Goal: Transaction & Acquisition: Purchase product/service

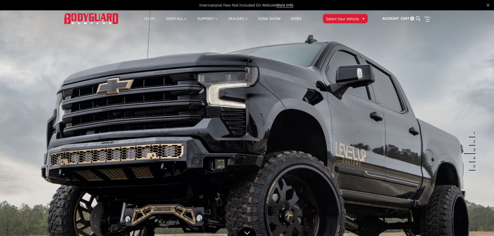
click at [471, 141] on button "2" at bounding box center [472, 141] width 5 height 8
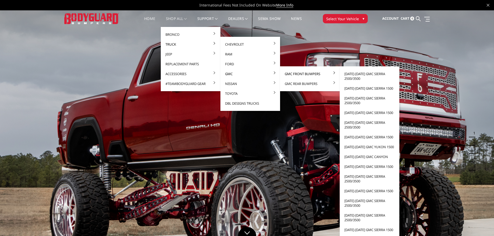
click at [295, 75] on link "GMC Front Bumpers" at bounding box center [310, 74] width 56 height 10
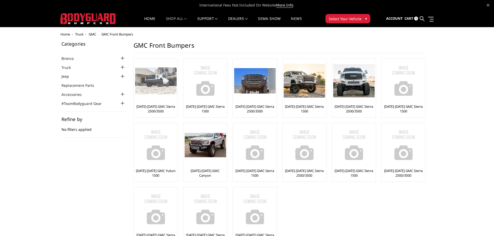
click at [152, 90] on img at bounding box center [155, 80] width 41 height 27
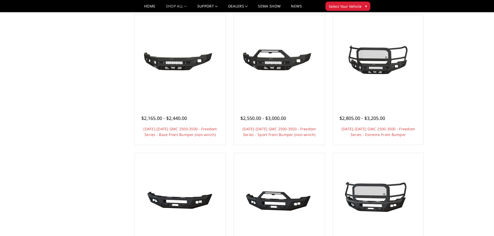
scroll to position [176, 0]
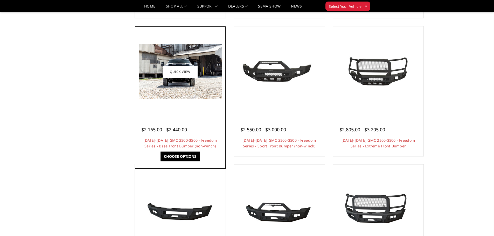
click at [165, 82] on img at bounding box center [180, 71] width 83 height 55
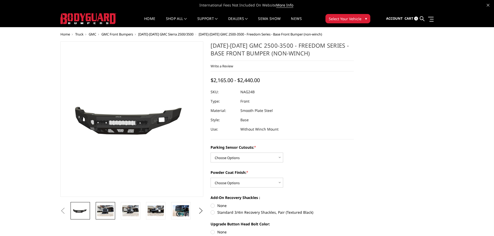
click at [108, 213] on img at bounding box center [105, 210] width 16 height 11
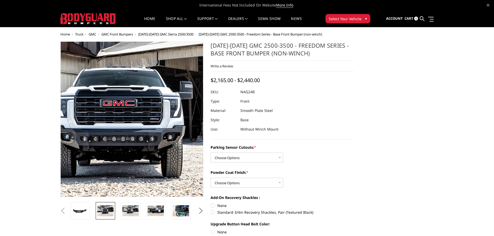
click at [138, 119] on img at bounding box center [124, 119] width 332 height 221
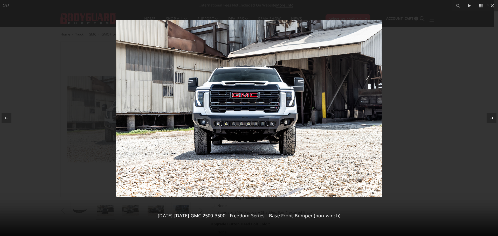
click at [493, 119] on div "2 / 13 2024-2025 GMC 2500-3500 - Freedom Series - Base Front Bumper (non-winch)" at bounding box center [249, 118] width 498 height 236
click at [494, 117] on icon at bounding box center [491, 118] width 6 height 6
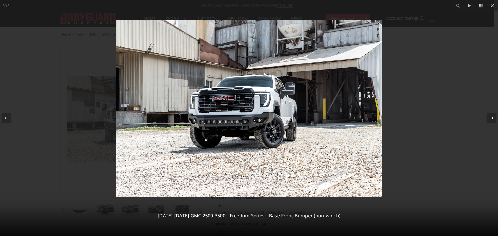
click at [494, 117] on div "3 / 13 2024-2025 GMC 2500-3500 - Freedom Series - Base Front Bumper (non-winch)" at bounding box center [249, 118] width 498 height 236
click at [489, 119] on icon at bounding box center [491, 118] width 6 height 6
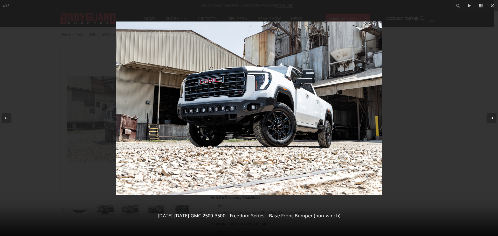
click at [489, 119] on icon at bounding box center [491, 118] width 6 height 6
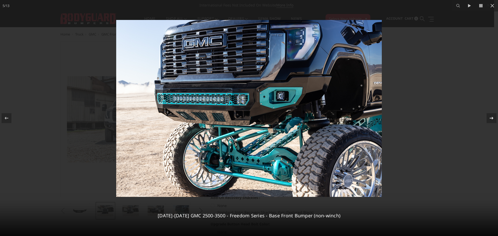
click at [492, 119] on icon at bounding box center [492, 118] width 4 height 3
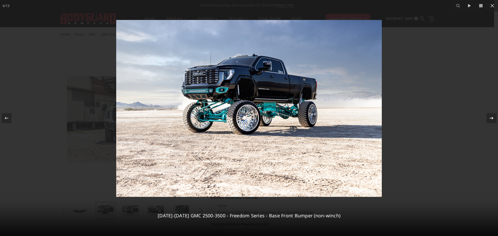
click at [492, 119] on icon at bounding box center [492, 118] width 4 height 3
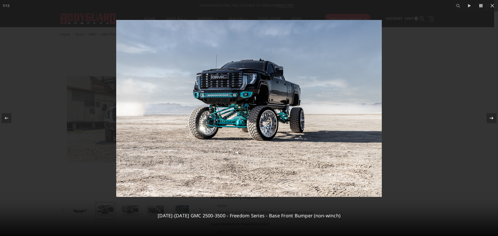
click at [492, 119] on icon at bounding box center [492, 118] width 4 height 3
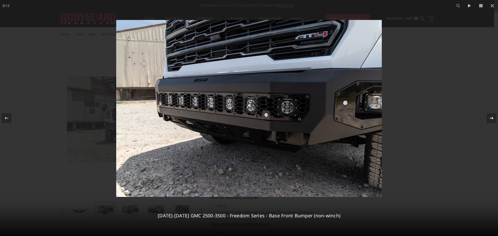
click at [488, 118] on icon at bounding box center [491, 118] width 6 height 6
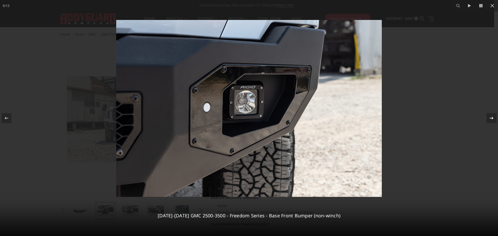
click at [490, 117] on icon at bounding box center [491, 118] width 6 height 6
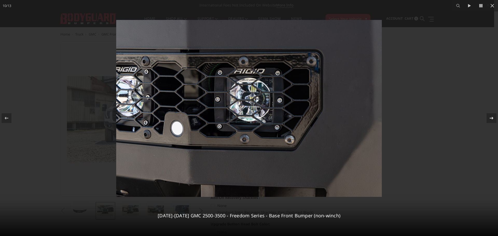
click at [491, 117] on icon at bounding box center [491, 118] width 6 height 6
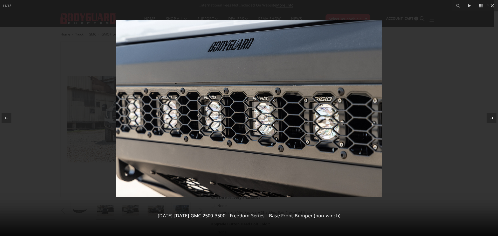
click at [491, 117] on icon at bounding box center [491, 118] width 6 height 6
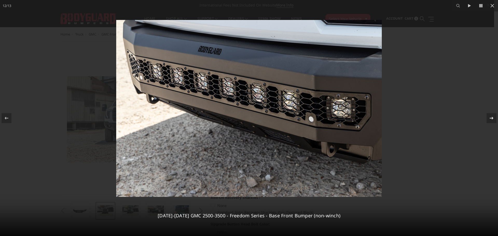
click at [491, 117] on icon at bounding box center [491, 118] width 6 height 6
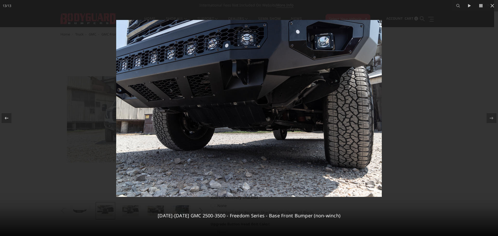
click at [488, 57] on div at bounding box center [249, 118] width 498 height 236
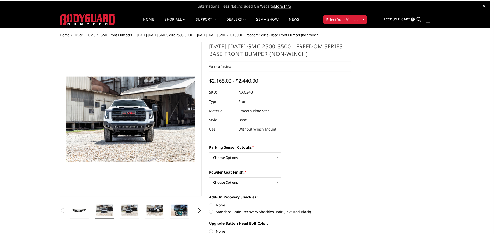
scroll to position [0, 202]
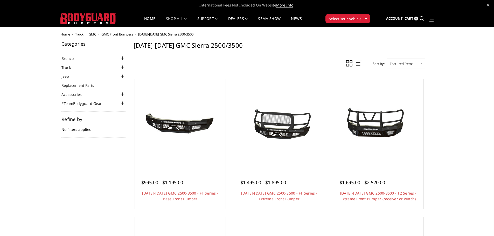
click at [92, 34] on span "GMC" at bounding box center [93, 34] width 8 height 5
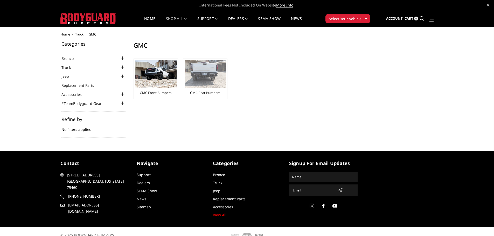
click at [206, 73] on img at bounding box center [205, 74] width 41 height 28
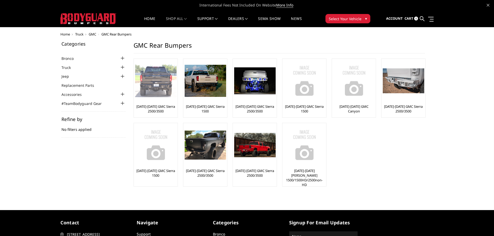
click at [155, 87] on img at bounding box center [155, 81] width 41 height 33
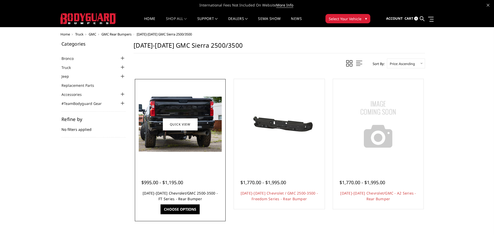
click at [174, 194] on link "[DATE]-[DATE] Chevrolet/GMC 2500-3500 - FT Series - Rear Bumper" at bounding box center [180, 196] width 75 height 11
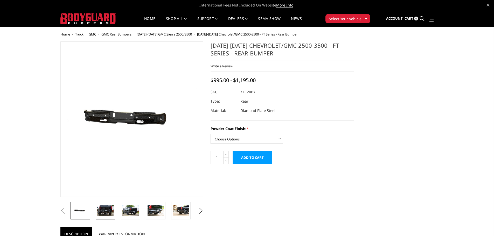
click at [109, 205] on link at bounding box center [105, 210] width 19 height 17
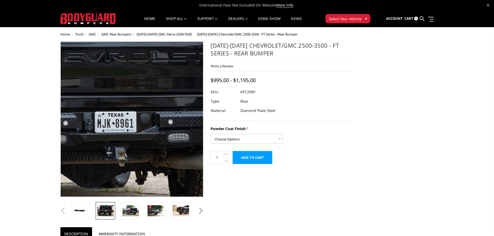
click at [154, 104] on img at bounding box center [102, 125] width 332 height 221
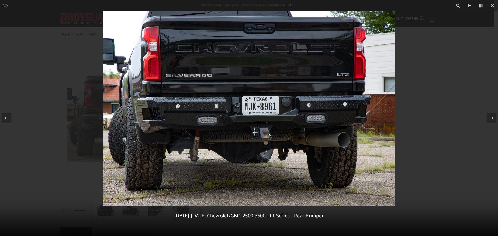
drag, startPoint x: 23, startPoint y: 76, endPoint x: 23, endPoint y: 73, distance: 3.1
click at [23, 73] on div at bounding box center [249, 118] width 498 height 236
click at [494, 8] on button at bounding box center [492, 5] width 11 height 11
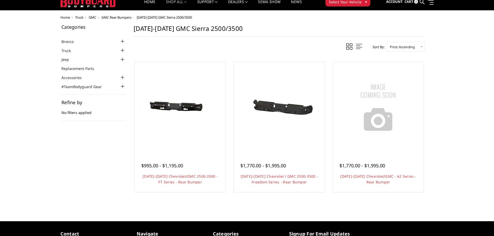
scroll to position [26, 0]
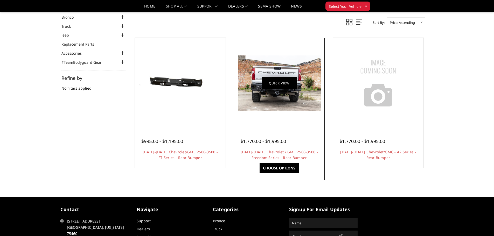
click at [272, 88] on link "Quick view" at bounding box center [279, 83] width 35 height 12
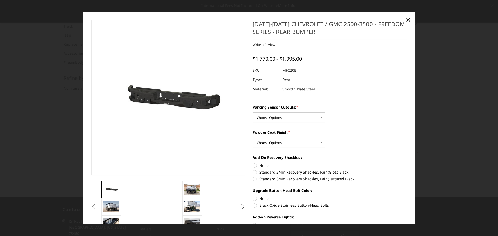
click at [98, 204] on button "Previous" at bounding box center [94, 207] width 8 height 8
click at [110, 206] on div "Previous" at bounding box center [249, 160] width 323 height 280
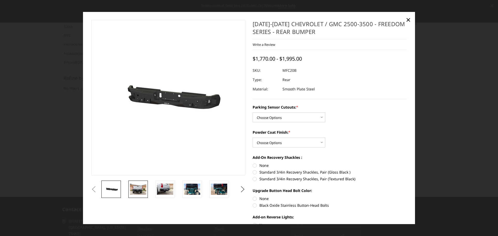
click at [139, 189] on img at bounding box center [138, 189] width 16 height 11
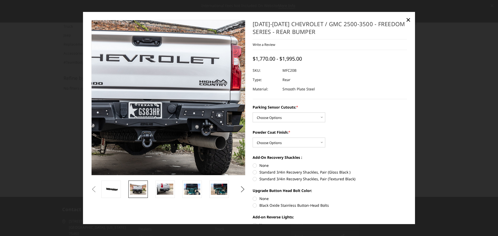
click at [178, 93] on img at bounding box center [154, 99] width 332 height 221
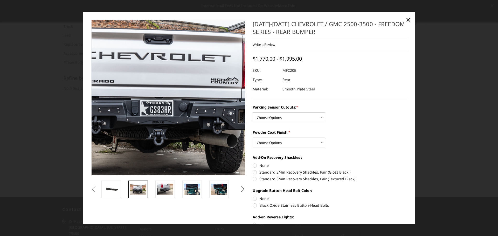
click at [169, 99] on img at bounding box center [166, 97] width 332 height 221
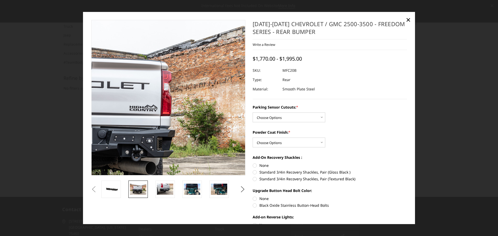
click at [239, 30] on img at bounding box center [85, 125] width 332 height 221
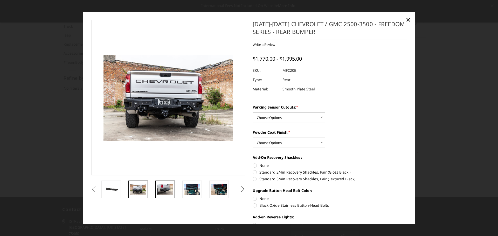
click at [159, 190] on img at bounding box center [165, 189] width 16 height 11
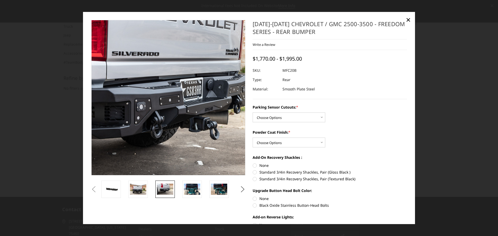
click at [181, 107] on img at bounding box center [151, 93] width 332 height 221
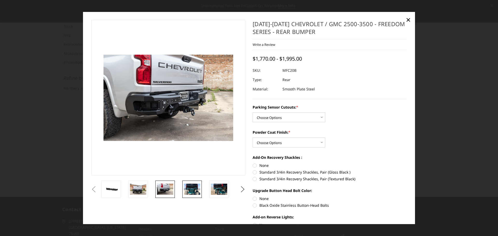
click at [194, 190] on img at bounding box center [192, 189] width 16 height 11
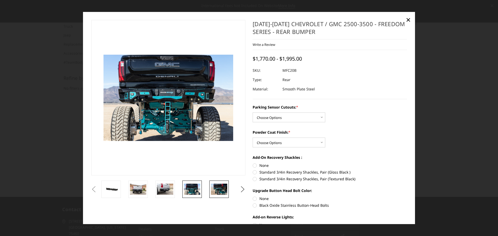
click at [219, 191] on img at bounding box center [219, 189] width 16 height 11
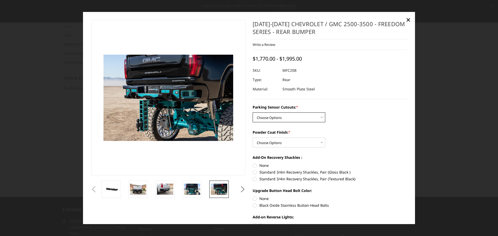
click at [288, 120] on select "Choose Options No - Without Parking Sensor Cutouts Yes - With Parking Sensor Cu…" at bounding box center [289, 118] width 73 height 10
select select "2870"
click at [253, 113] on select "Choose Options No - Without Parking Sensor Cutouts Yes - With Parking Sensor Cu…" at bounding box center [289, 118] width 73 height 10
click at [279, 138] on select "Choose Options Bare Metal Texture Black Powder Coat" at bounding box center [289, 143] width 73 height 10
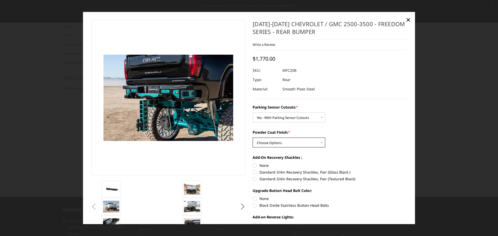
select select "2872"
click at [253, 138] on select "Choose Options Bare Metal Texture Black Powder Coat" at bounding box center [289, 143] width 73 height 10
click at [410, 20] on span "×" at bounding box center [408, 19] width 5 height 11
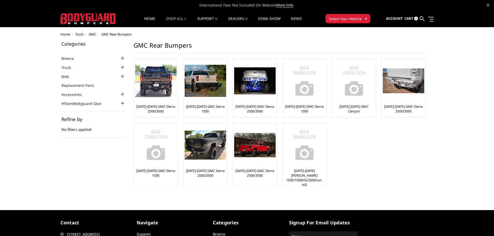
click at [95, 35] on span "GMC" at bounding box center [93, 34] width 8 height 5
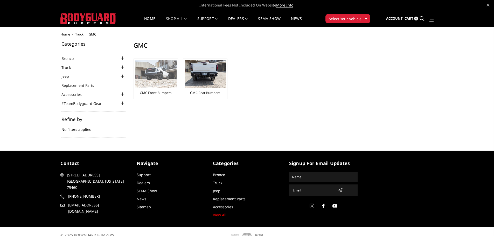
click at [153, 77] on img at bounding box center [155, 73] width 41 height 27
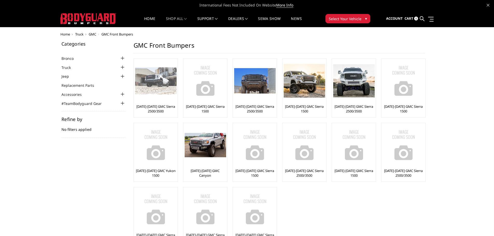
click at [160, 104] on link "[DATE]-[DATE] GMC Sierra 2500/3500" at bounding box center [155, 108] width 41 height 9
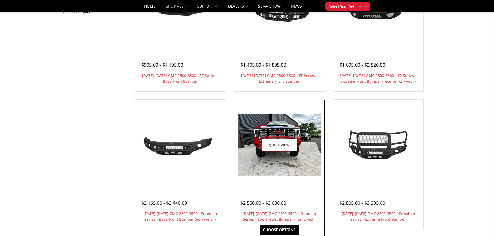
scroll to position [104, 0]
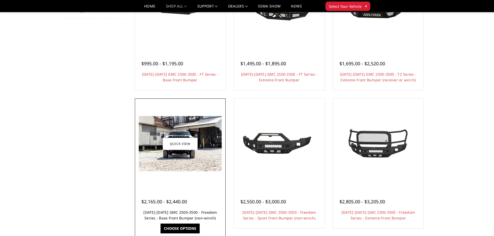
click at [171, 211] on link "[DATE]-[DATE] GMC 2500-3500 - Freedom Series - Base Front Bumper (non-winch)" at bounding box center [179, 215] width 73 height 11
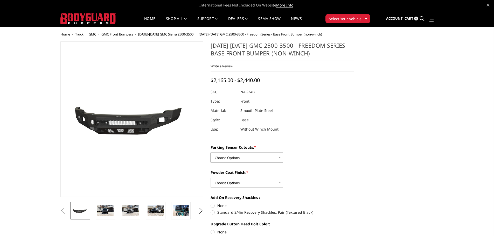
click at [238, 161] on select "Choose Options No - Without Parking Sensor Cutouts Yes - With Parking Sensor Cu…" at bounding box center [247, 158] width 73 height 10
select select "2850"
click at [211, 153] on select "Choose Options No - Without Parking Sensor Cutouts Yes - With Parking Sensor Cu…" at bounding box center [247, 158] width 73 height 10
click at [230, 179] on select "Choose Options Bare Metal Texture Black Powder Coat" at bounding box center [247, 183] width 73 height 10
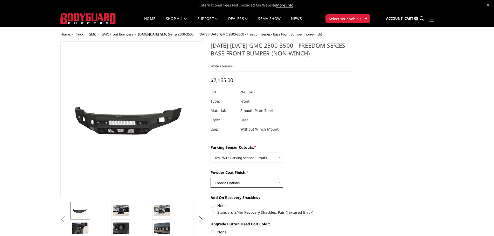
select select "2852"
click at [211, 178] on select "Choose Options Bare Metal Texture Black Powder Coat" at bounding box center [247, 183] width 73 height 10
click at [213, 206] on label "None" at bounding box center [282, 205] width 143 height 5
click at [211, 203] on input "None" at bounding box center [211, 203] width 0 height 0
radio input "true"
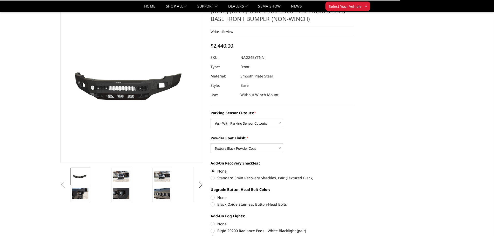
scroll to position [52, 0]
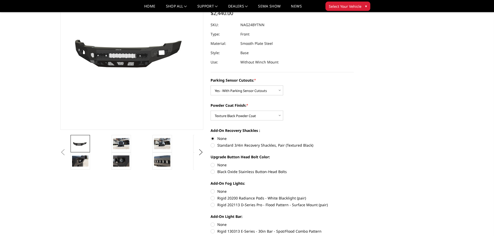
click at [212, 165] on label "None" at bounding box center [282, 164] width 143 height 5
click at [211, 163] on input "None" at bounding box center [211, 162] width 0 height 0
radio input "true"
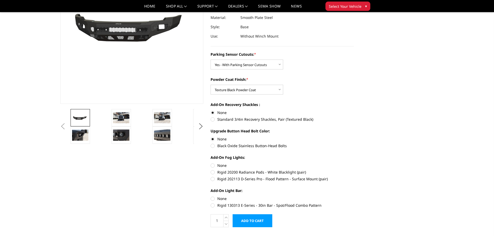
scroll to position [104, 0]
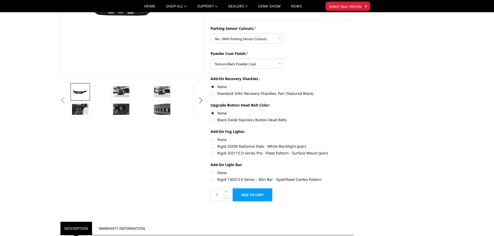
click at [212, 180] on label "Rigid 130313 E-Series - 30in Bar - Spot/Flood Combo Pattern" at bounding box center [282, 179] width 143 height 5
click at [354, 170] on input "Rigid 130313 E-Series - 30in Bar - Spot/Flood Combo Pattern" at bounding box center [354, 170] width 0 height 0
radio input "true"
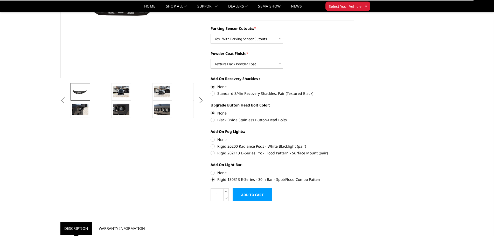
click at [214, 154] on label "Rigid 202113 D-Series Pro - Flood Pattern - Surface Mount (pair)" at bounding box center [282, 152] width 143 height 5
click at [354, 144] on input "Rigid 202113 D-Series Pro - Flood Pattern - Surface Mount (pair)" at bounding box center [354, 144] width 0 height 0
radio input "true"
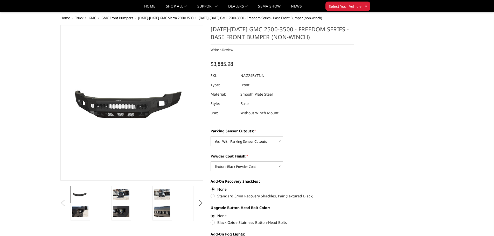
scroll to position [0, 0]
